Goal: Information Seeking & Learning: Learn about a topic

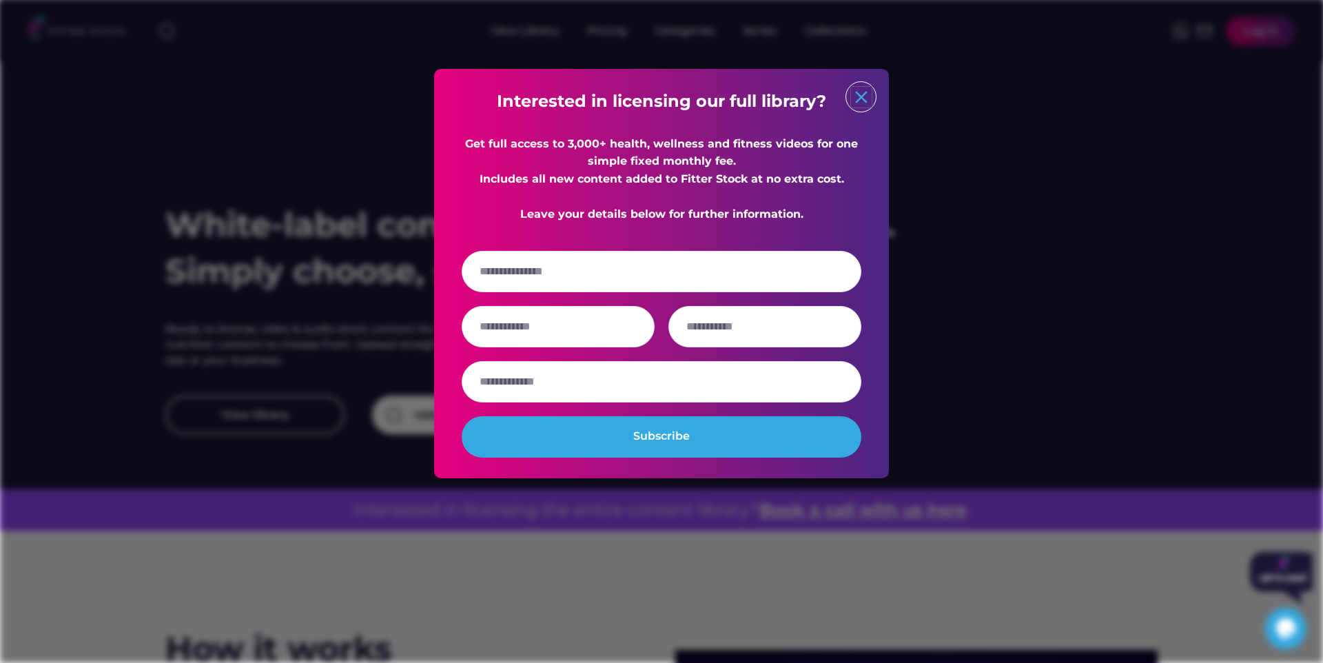
click at [857, 104] on text "close" at bounding box center [861, 97] width 21 height 21
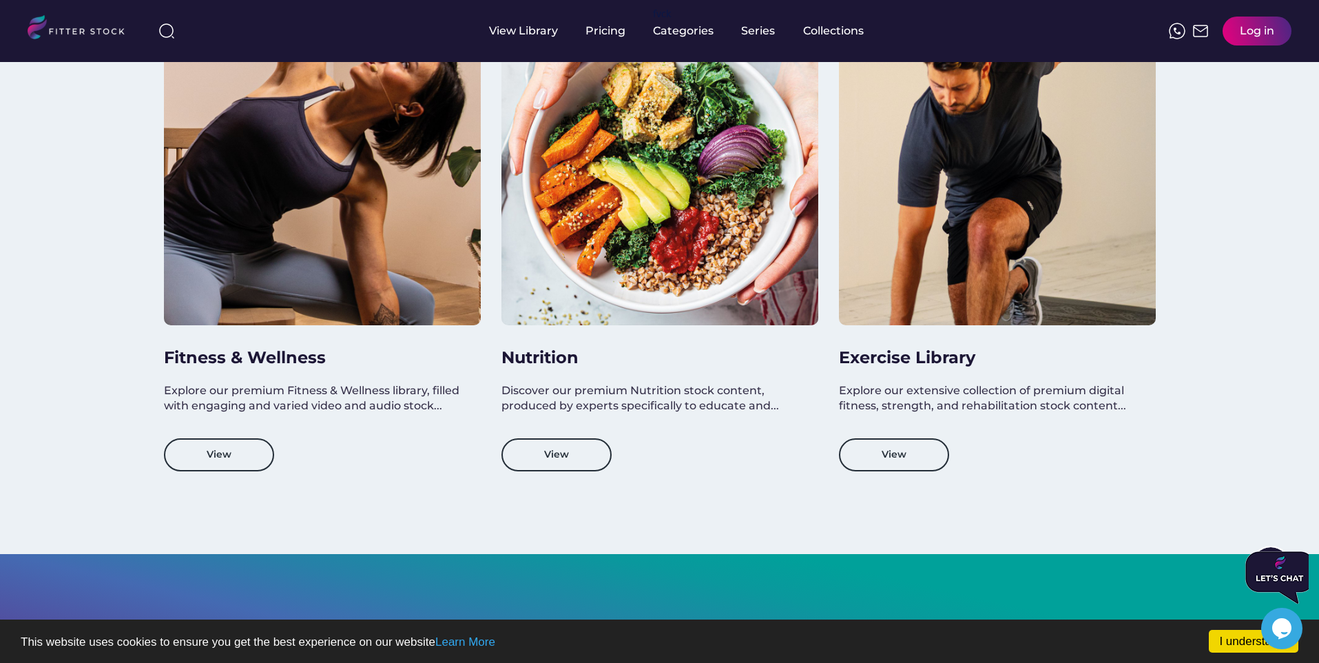
scroll to position [1437, 0]
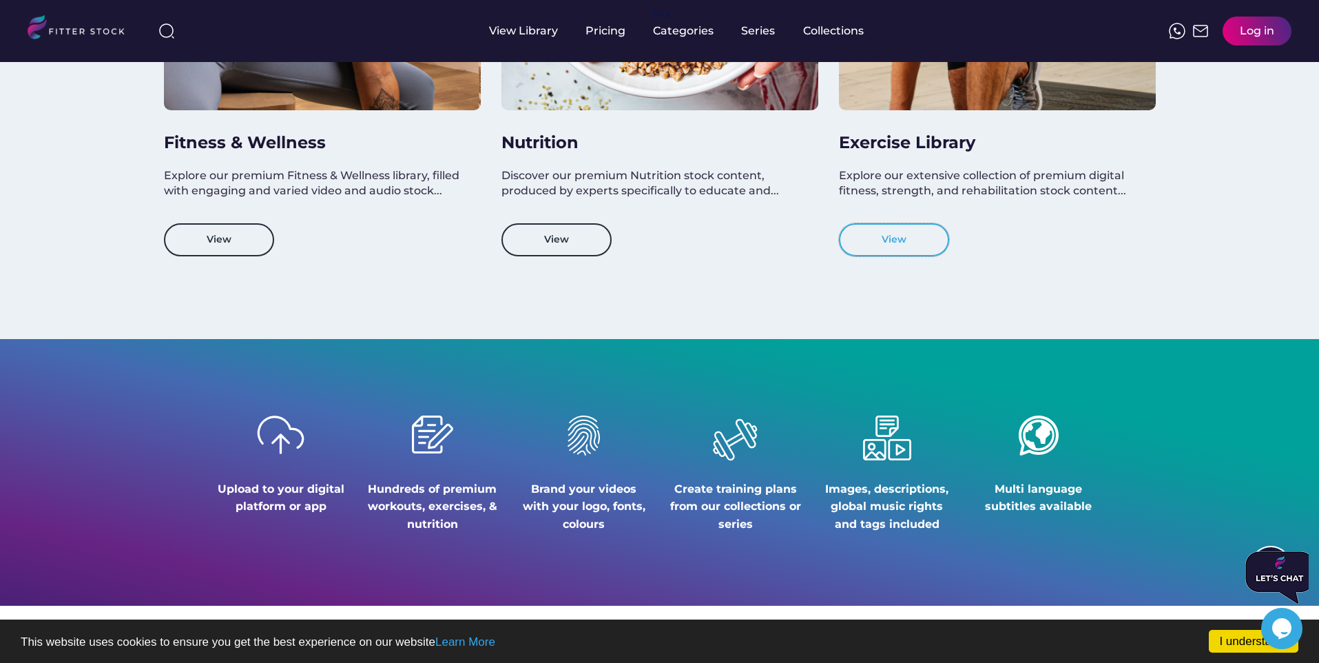
click at [886, 245] on button "View" at bounding box center [894, 239] width 110 height 33
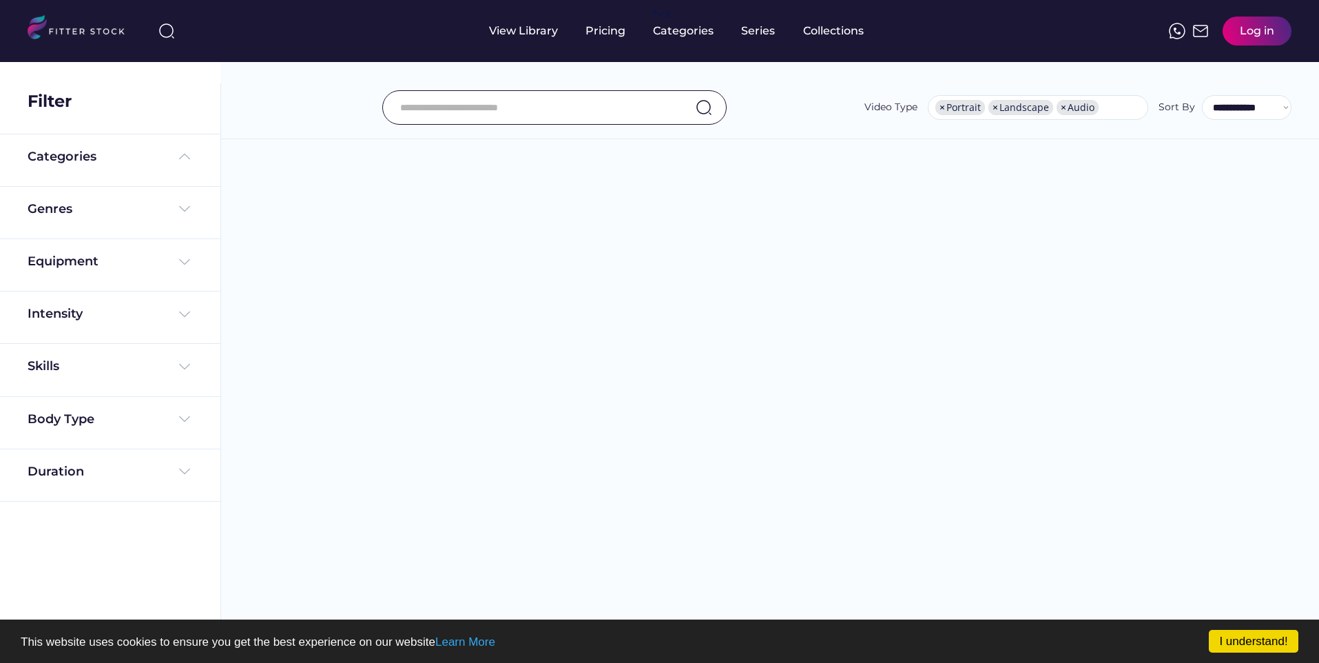
select select "**********"
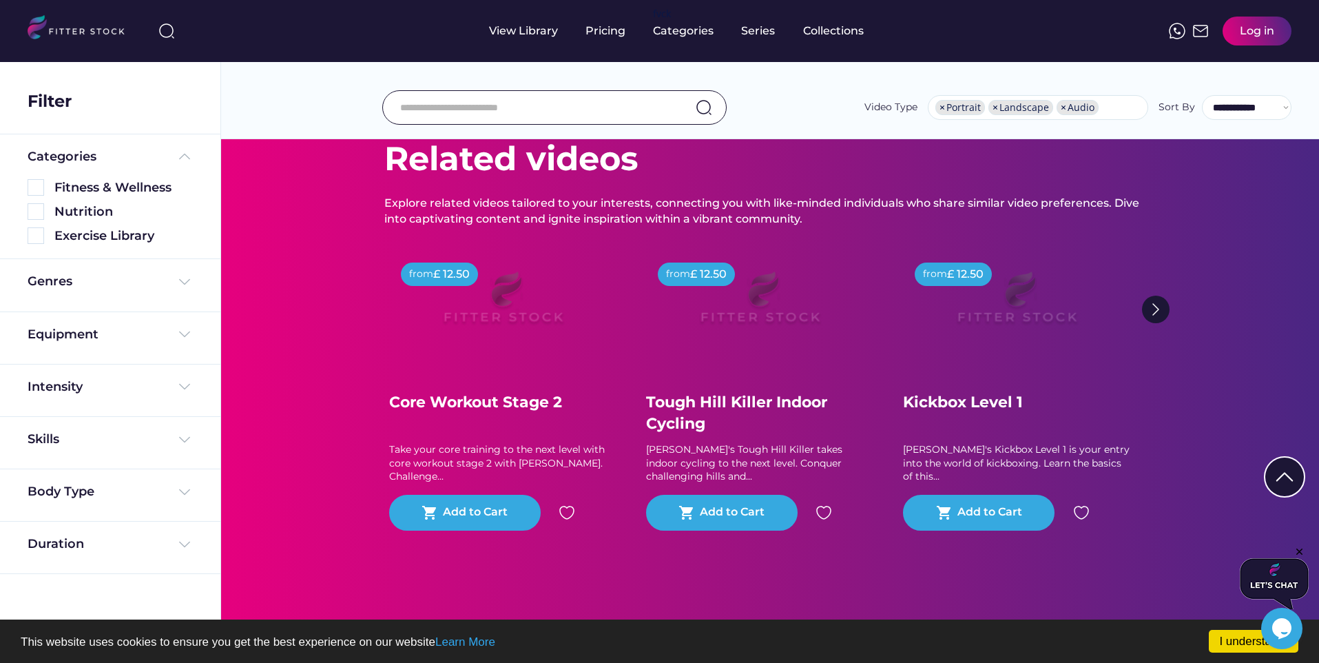
scroll to position [120, 0]
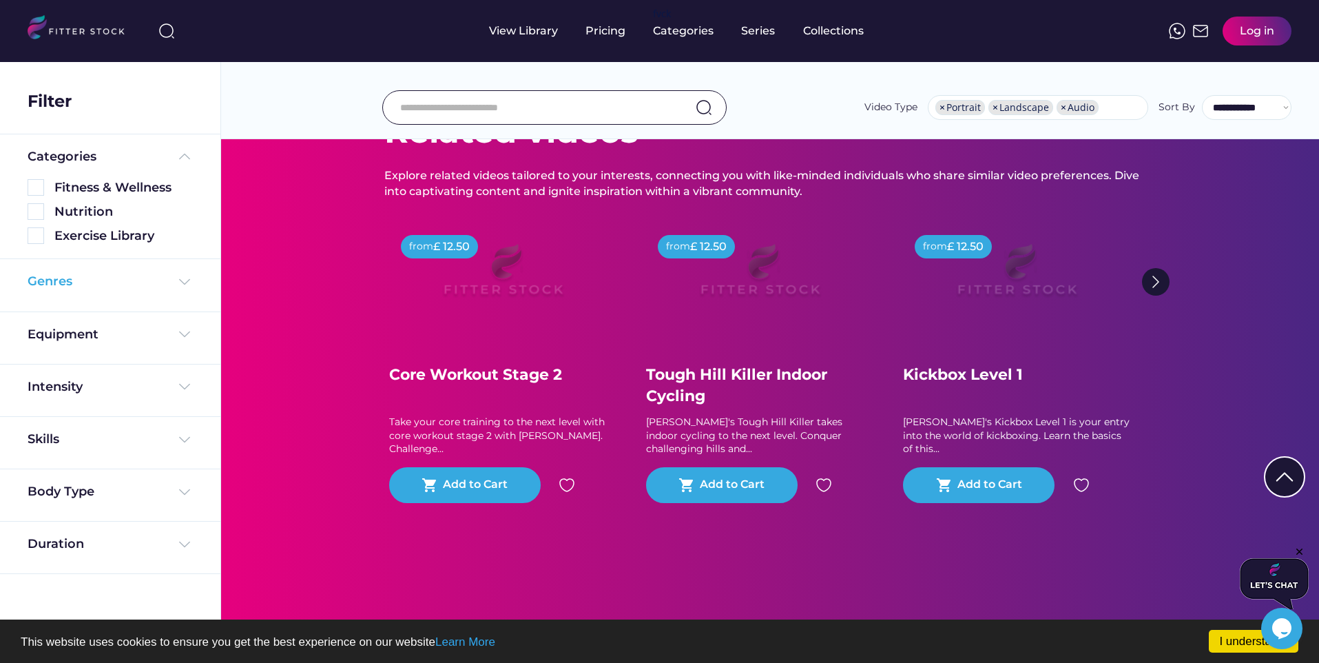
click at [152, 287] on div "Genres" at bounding box center [110, 281] width 165 height 17
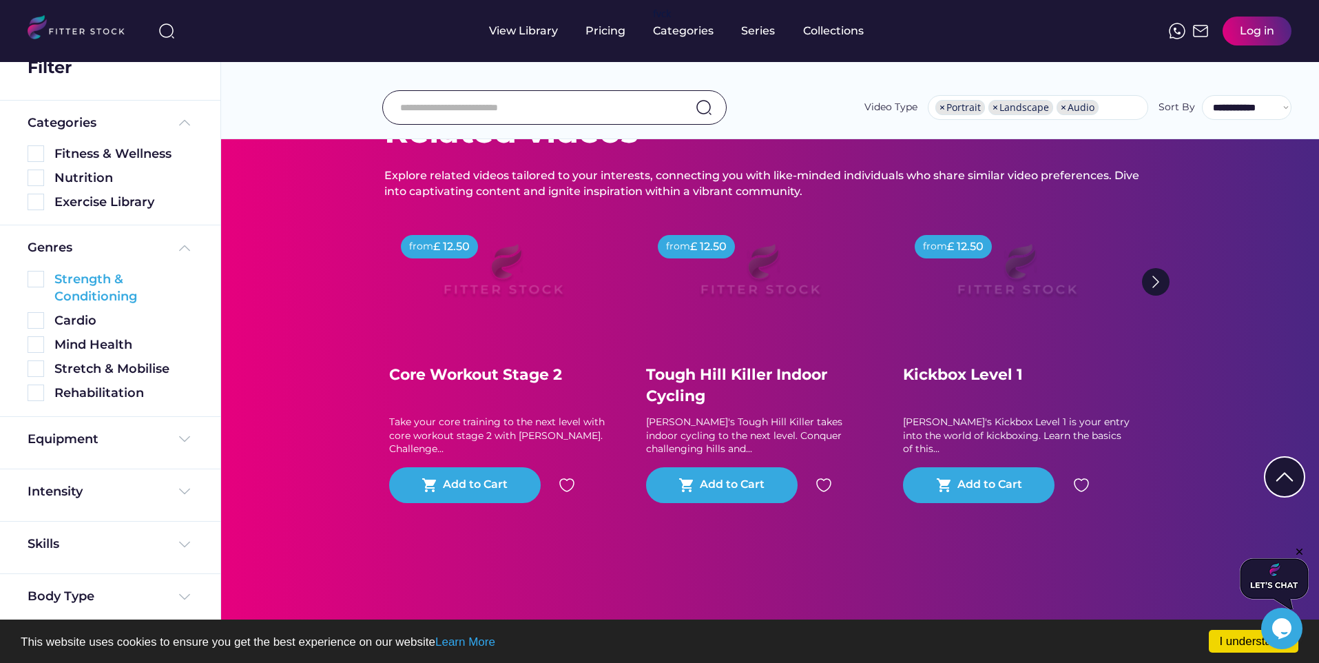
scroll to position [43, 0]
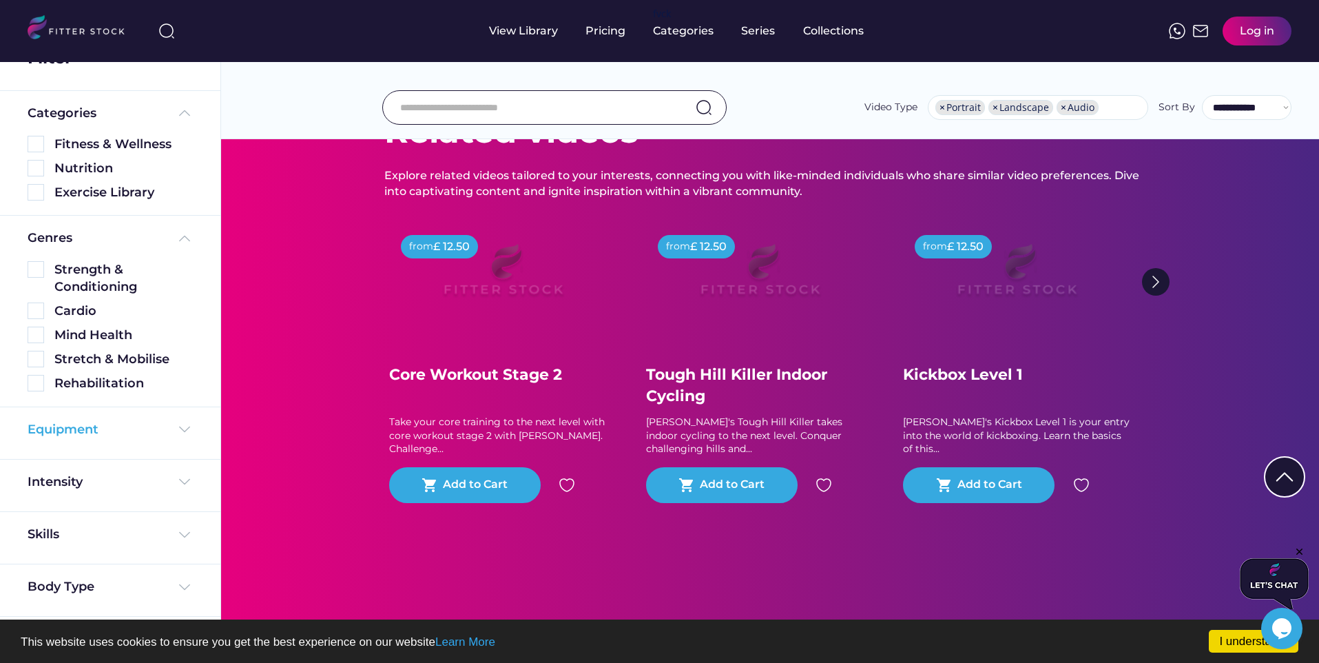
click at [81, 428] on div "Equipment" at bounding box center [63, 429] width 71 height 17
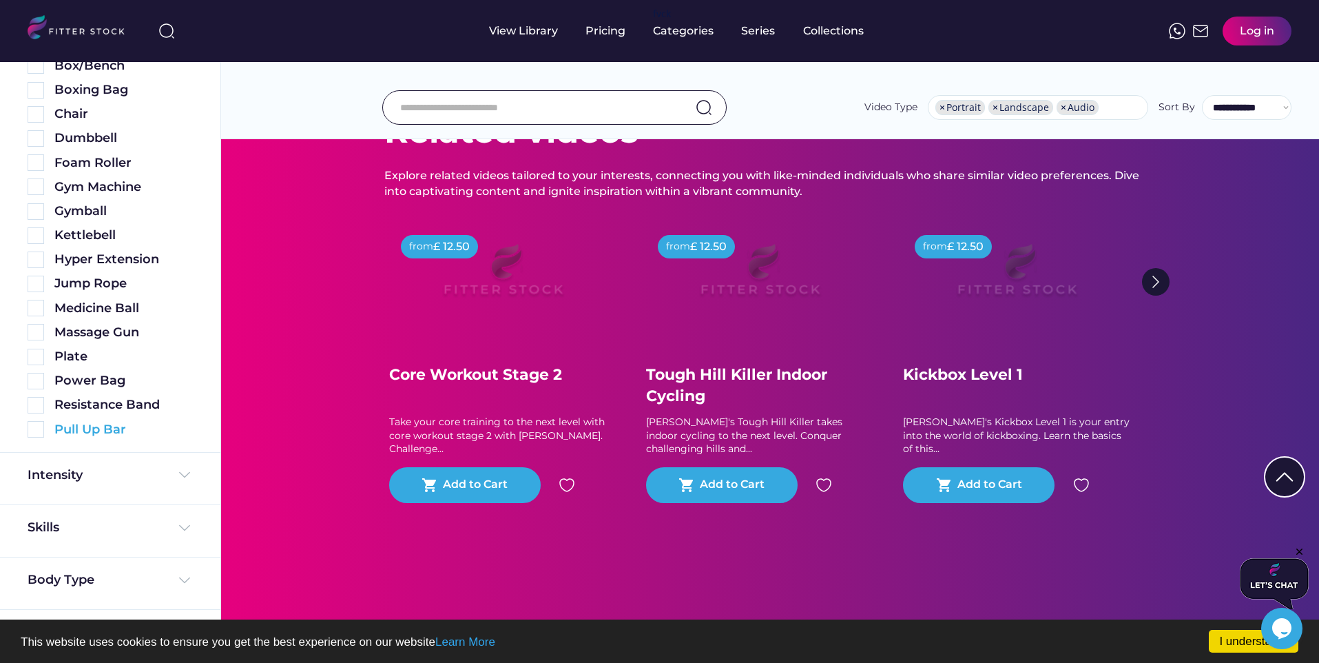
scroll to position [163, 0]
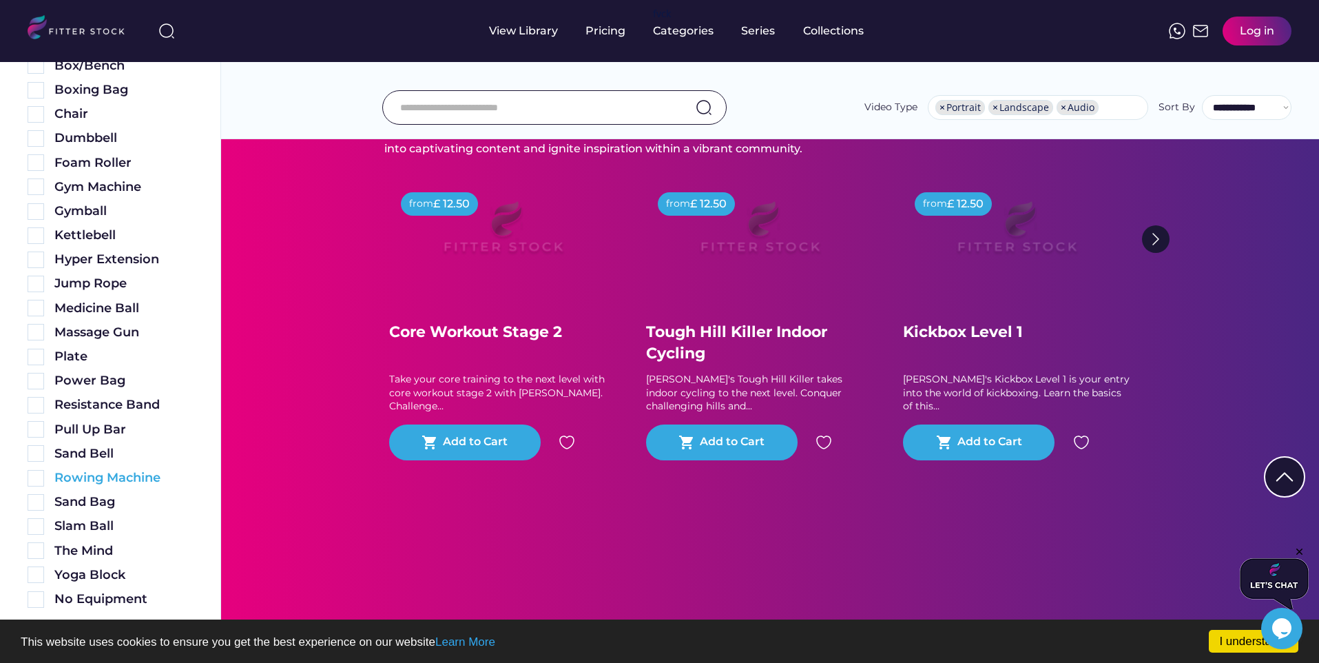
click at [65, 486] on div "Rowing Machine" at bounding box center [123, 477] width 138 height 17
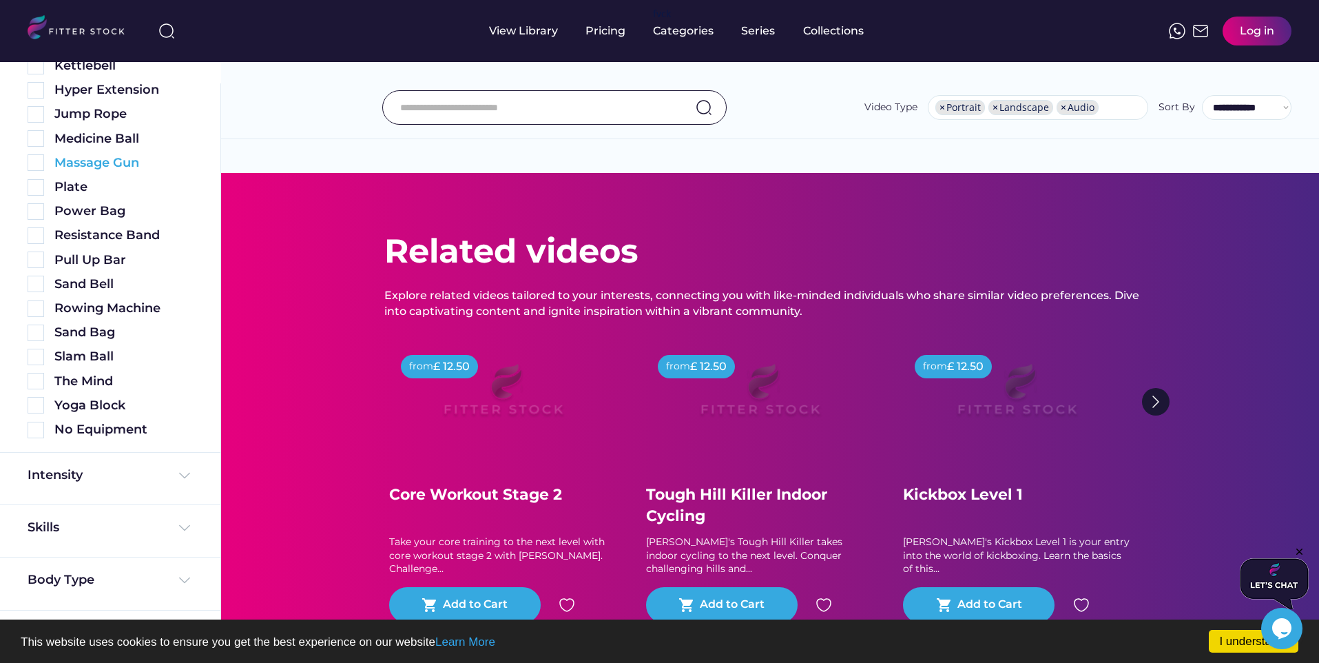
scroll to position [0, 0]
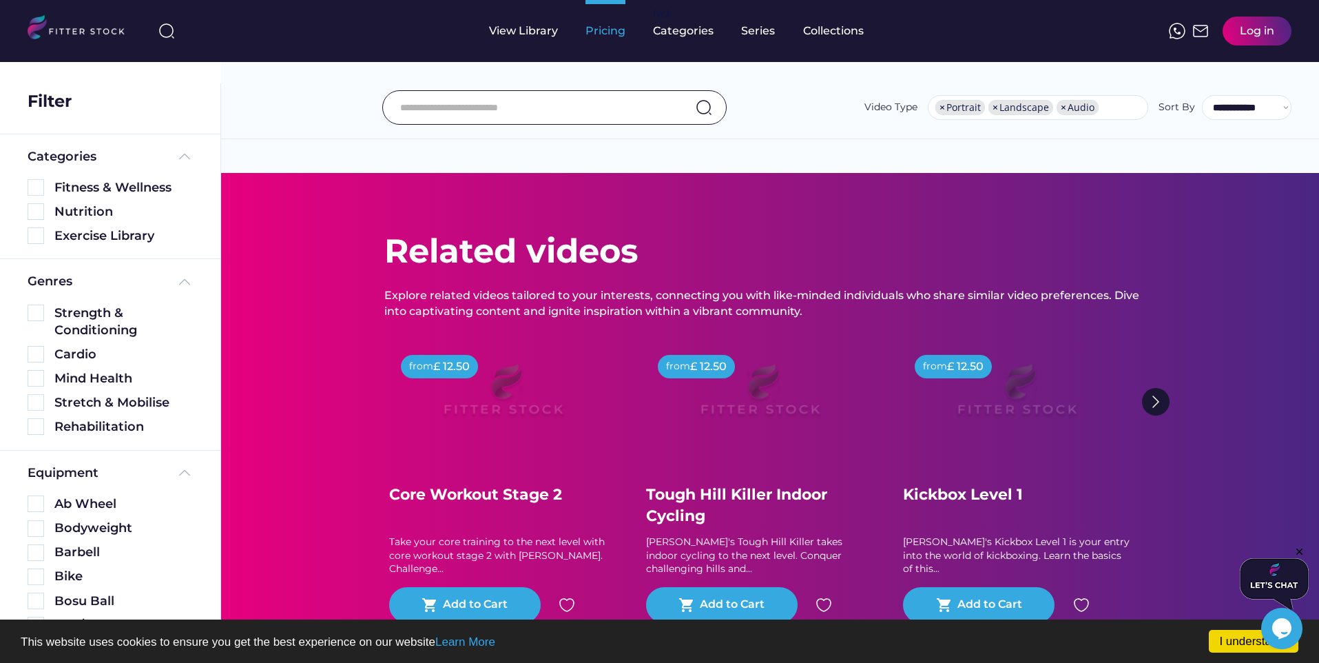
click at [530, 41] on div "View Library" at bounding box center [523, 31] width 69 height 62
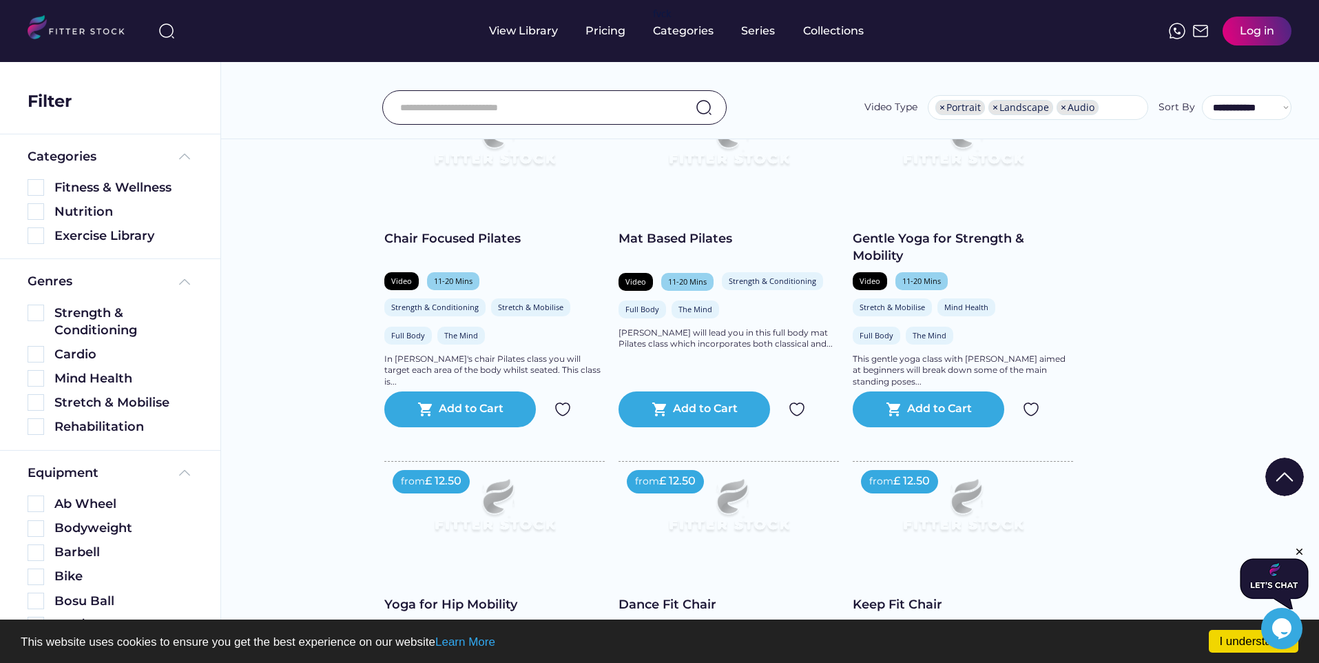
scroll to position [176, 0]
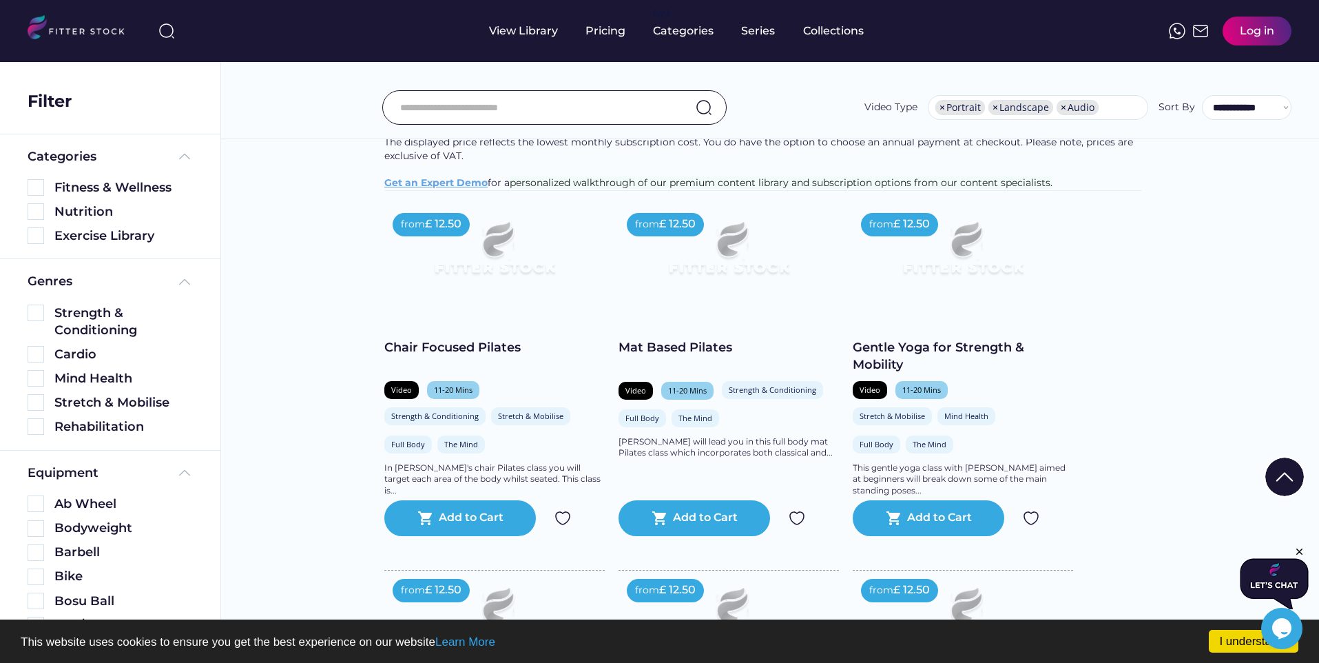
click at [811, 294] on img at bounding box center [729, 254] width 176 height 99
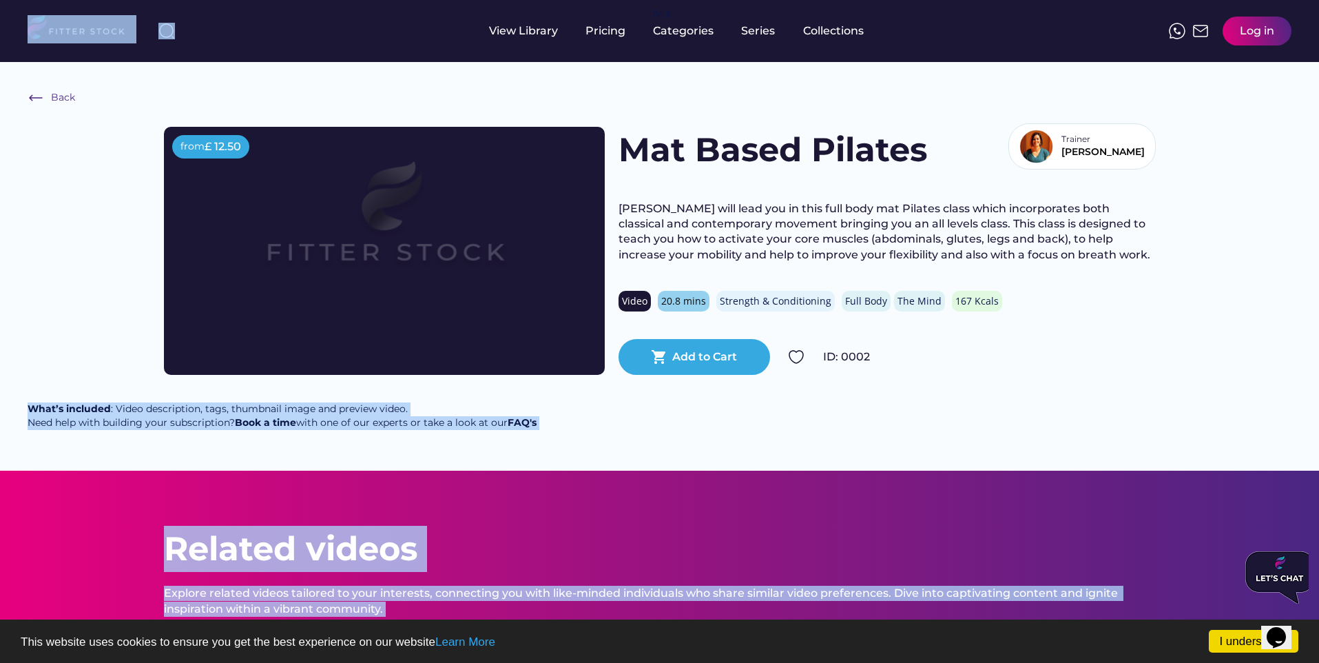
drag, startPoint x: 370, startPoint y: 30, endPoint x: 1000, endPoint y: 402, distance: 732.4
click at [1012, 392] on body "I understand! This website uses cookies to ensure you get the best experience o…" at bounding box center [659, 331] width 1319 height 663
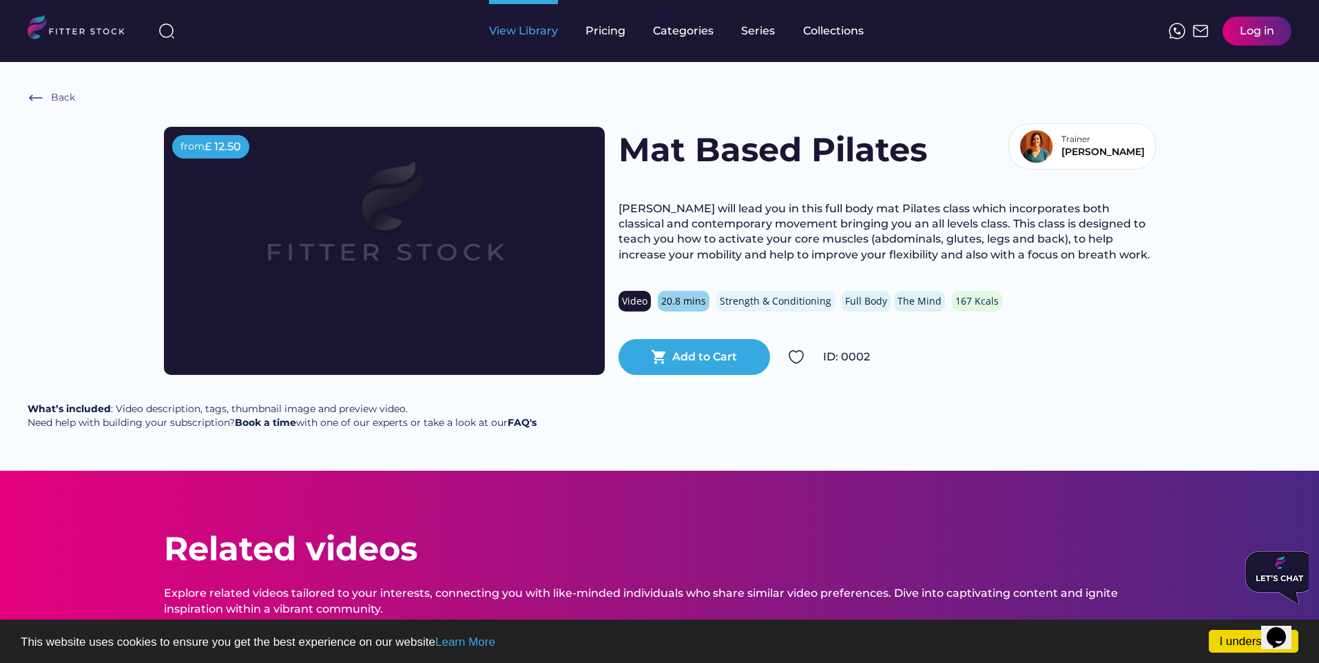
click at [531, 32] on div "View Library" at bounding box center [523, 30] width 69 height 15
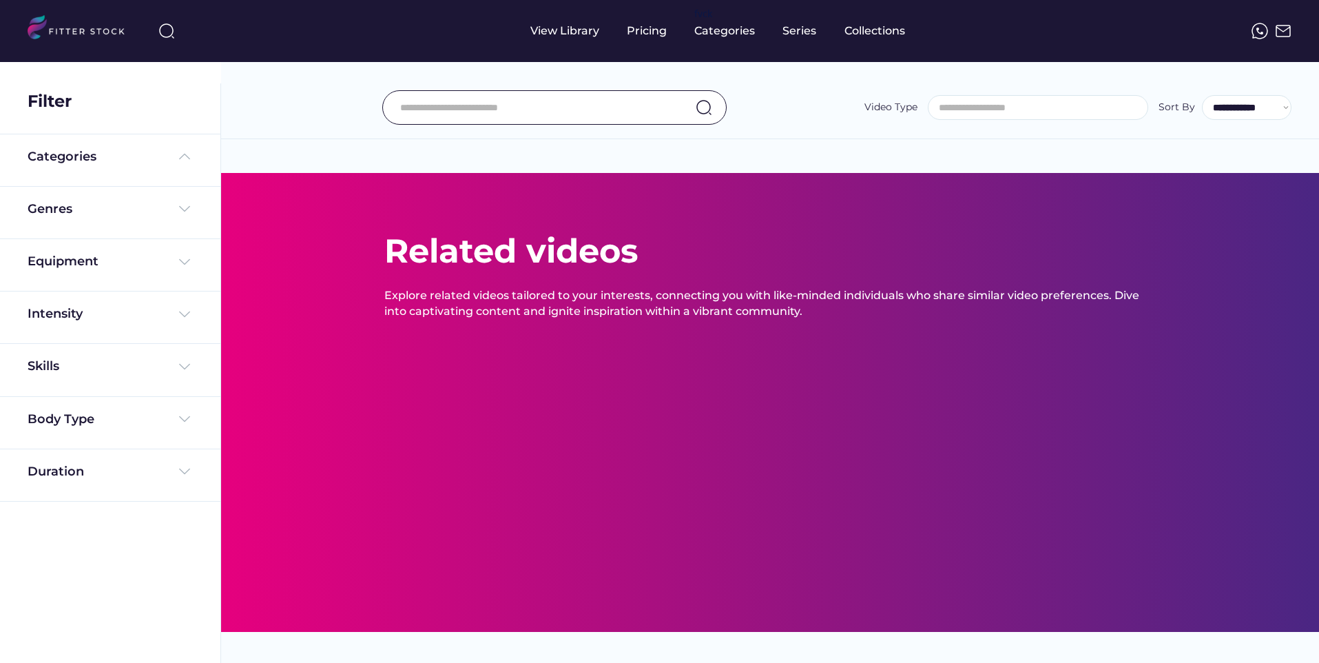
select select
select select "**********"
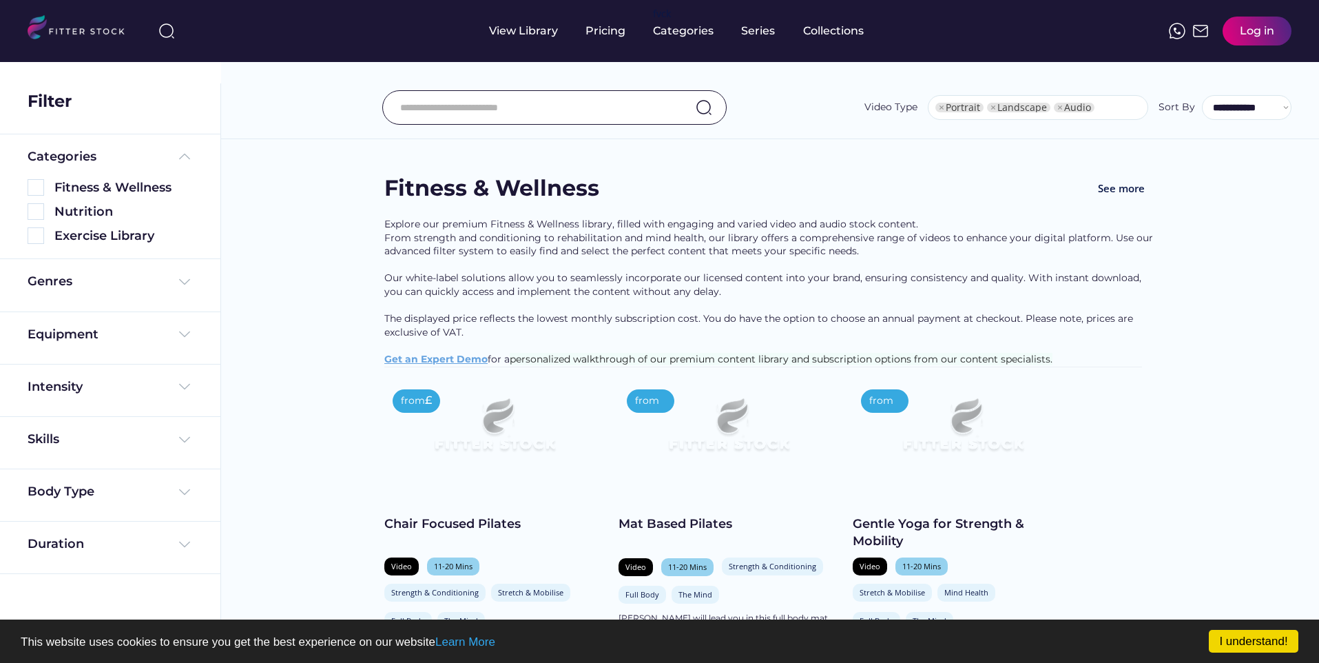
select select "**********"
